Goal: Information Seeking & Learning: Find specific fact

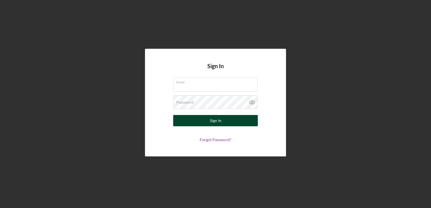
type input "[PERSON_NAME][EMAIL_ADDRESS][DOMAIN_NAME]"
click at [201, 122] on button "Sign In" at bounding box center [215, 120] width 85 height 11
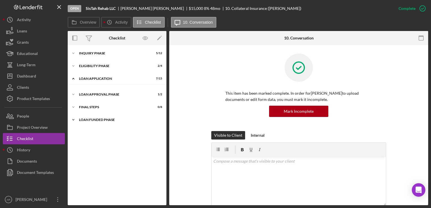
scroll to position [32, 0]
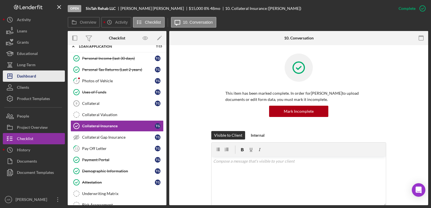
click at [23, 73] on div "Dashboard" at bounding box center [26, 77] width 19 height 13
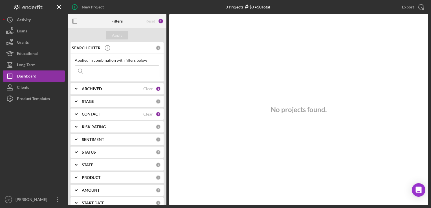
click at [88, 73] on input at bounding box center [117, 71] width 84 height 11
type input "[PERSON_NAME]"
click at [76, 87] on icon "Icon/Expander" at bounding box center [76, 89] width 14 height 14
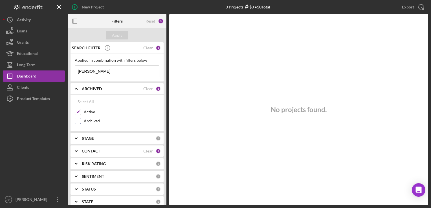
click at [77, 120] on input "Archived" at bounding box center [78, 121] width 6 height 6
checkbox input "true"
click at [76, 150] on icon "Icon/Expander" at bounding box center [76, 151] width 14 height 14
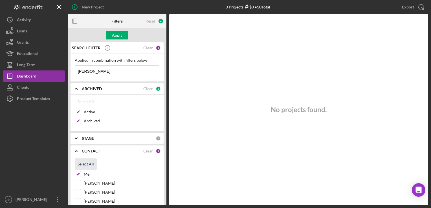
click at [89, 163] on div "Select All" at bounding box center [86, 164] width 16 height 11
checkbox input "true"
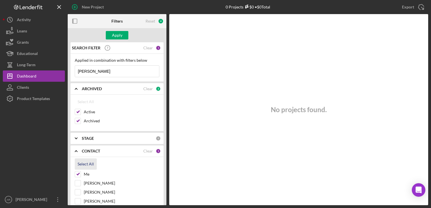
checkbox input "true"
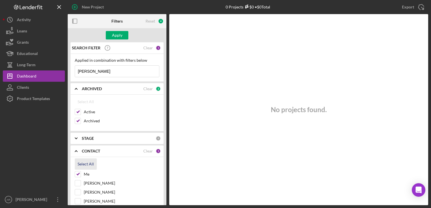
checkbox input "true"
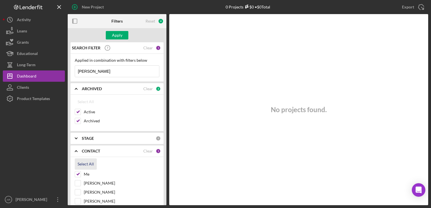
checkbox input "true"
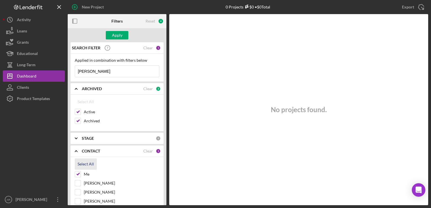
checkbox input "true"
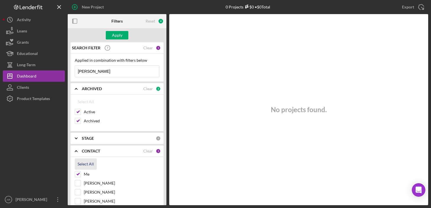
checkbox input "true"
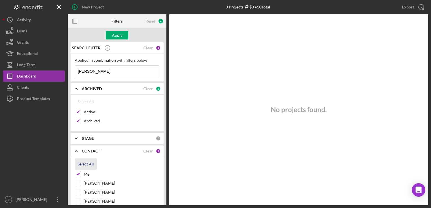
checkbox input "true"
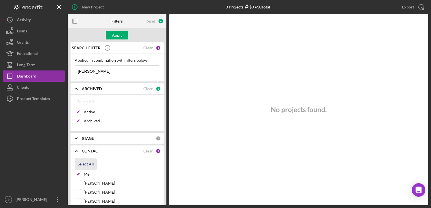
checkbox input "true"
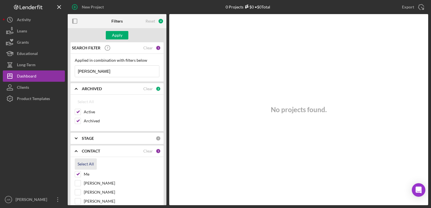
checkbox input "true"
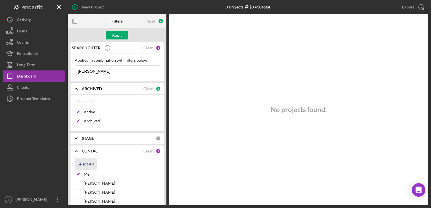
checkbox input "true"
click at [119, 34] on div "Apply" at bounding box center [117, 35] width 10 height 8
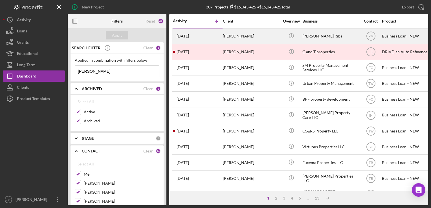
click at [232, 39] on div "[PERSON_NAME]" at bounding box center [251, 36] width 56 height 15
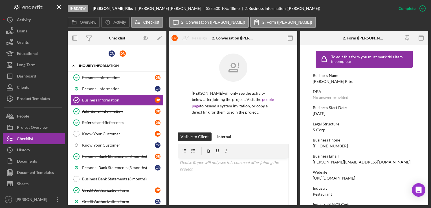
click at [73, 66] on icon "Icon/Expander" at bounding box center [73, 65] width 11 height 11
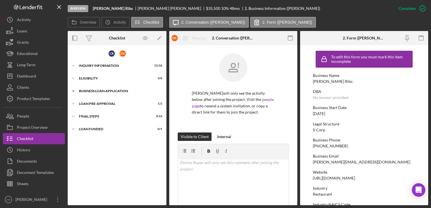
click at [75, 91] on icon "Icon/Expander" at bounding box center [73, 91] width 11 height 11
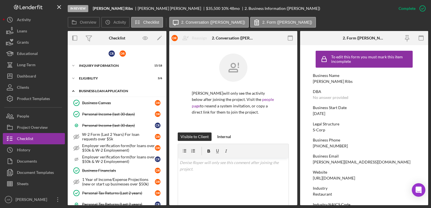
click at [75, 90] on icon "Icon/Expander" at bounding box center [73, 91] width 11 height 11
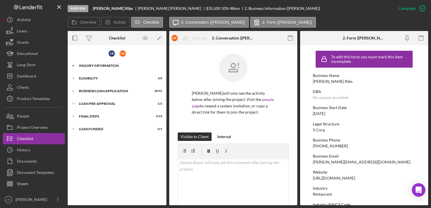
click at [75, 65] on icon "Icon/Expander" at bounding box center [73, 65] width 11 height 11
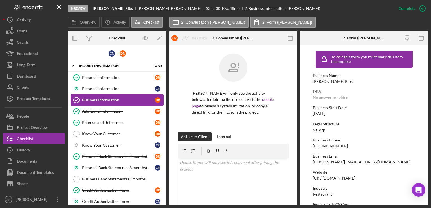
click at [99, 100] on div "Business Information" at bounding box center [118, 100] width 73 height 5
drag, startPoint x: 314, startPoint y: 82, endPoint x: 335, endPoint y: 82, distance: 20.9
click at [335, 82] on div "Business Name [PERSON_NAME] Ribs" at bounding box center [364, 78] width 102 height 10
drag, startPoint x: 335, startPoint y: 82, endPoint x: 331, endPoint y: 81, distance: 4.0
copy div "[PERSON_NAME] Ribs"
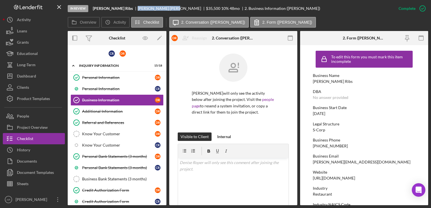
drag, startPoint x: 120, startPoint y: 9, endPoint x: 143, endPoint y: 10, distance: 22.9
click at [143, 10] on div "[PERSON_NAME]" at bounding box center [172, 8] width 68 height 5
drag, startPoint x: 143, startPoint y: 10, endPoint x: 139, endPoint y: 10, distance: 4.6
click at [139, 10] on div "[PERSON_NAME]" at bounding box center [172, 8] width 68 height 5
copy div "[PERSON_NAME]"
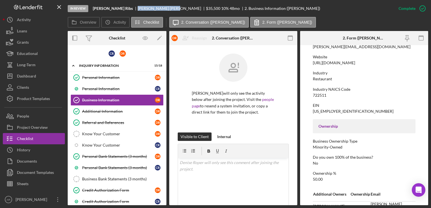
scroll to position [119, 0]
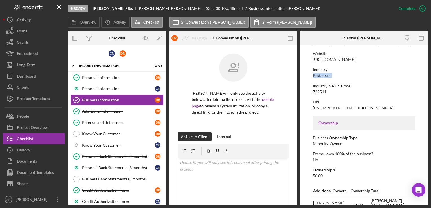
drag, startPoint x: 313, startPoint y: 76, endPoint x: 332, endPoint y: 77, distance: 18.9
click at [332, 77] on div "Industry Restaurant" at bounding box center [364, 72] width 102 height 10
drag, startPoint x: 332, startPoint y: 77, endPoint x: 324, endPoint y: 75, distance: 8.8
copy div "Restaurant"
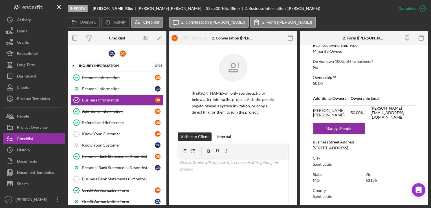
scroll to position [213, 0]
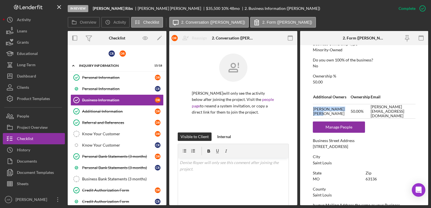
drag, startPoint x: 314, startPoint y: 111, endPoint x: 332, endPoint y: 111, distance: 18.1
click at [332, 111] on td "[PERSON_NAME]" at bounding box center [331, 111] width 37 height 14
drag, startPoint x: 332, startPoint y: 111, endPoint x: 324, endPoint y: 111, distance: 8.2
copy td "[PERSON_NAME]"
drag, startPoint x: 313, startPoint y: 144, endPoint x: 349, endPoint y: 146, distance: 35.6
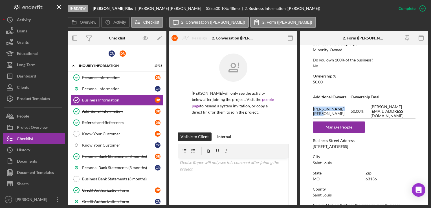
click at [349, 146] on div "Business Street Address [STREET_ADDRESS]" at bounding box center [364, 144] width 102 height 10
copy div "[STREET_ADDRESS]"
